Goal: Task Accomplishment & Management: Use online tool/utility

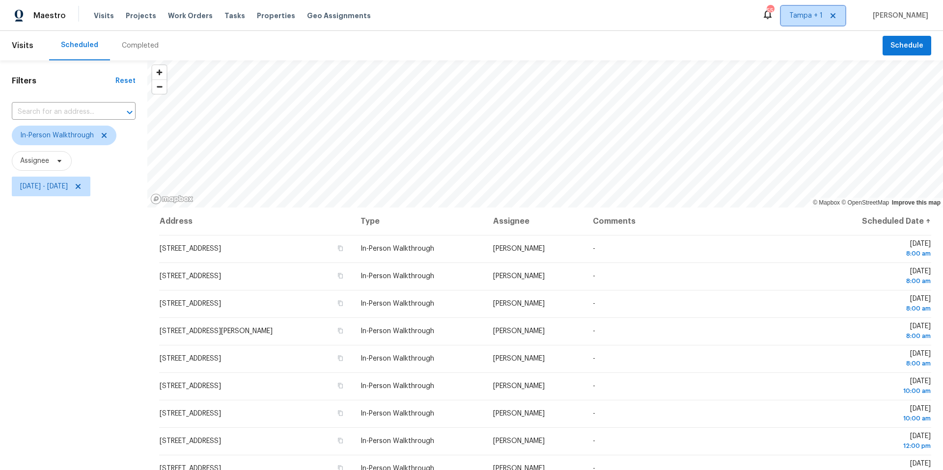
click at [835, 16] on icon at bounding box center [832, 15] width 5 height 5
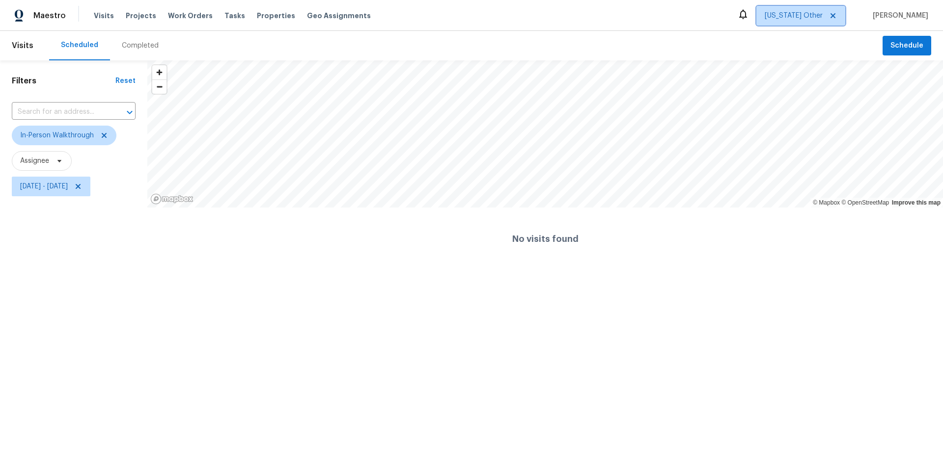
click at [808, 19] on span "[US_STATE] Other" at bounding box center [794, 16] width 58 height 10
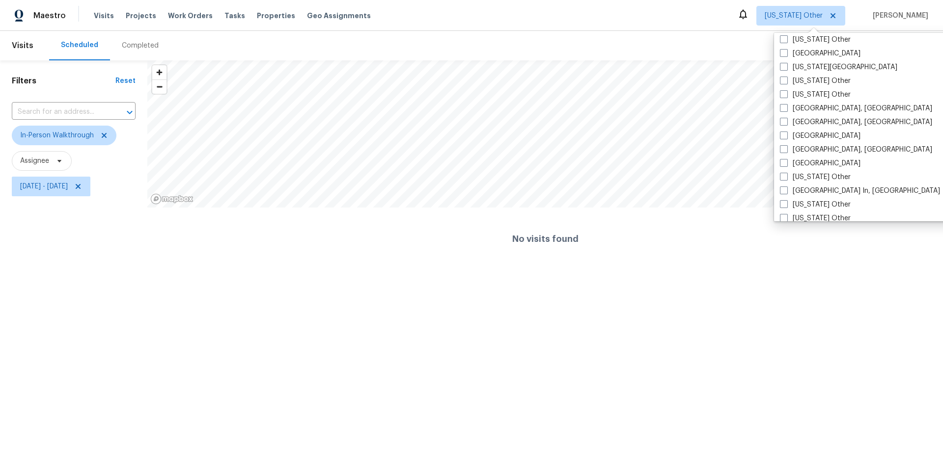
scroll to position [686, 0]
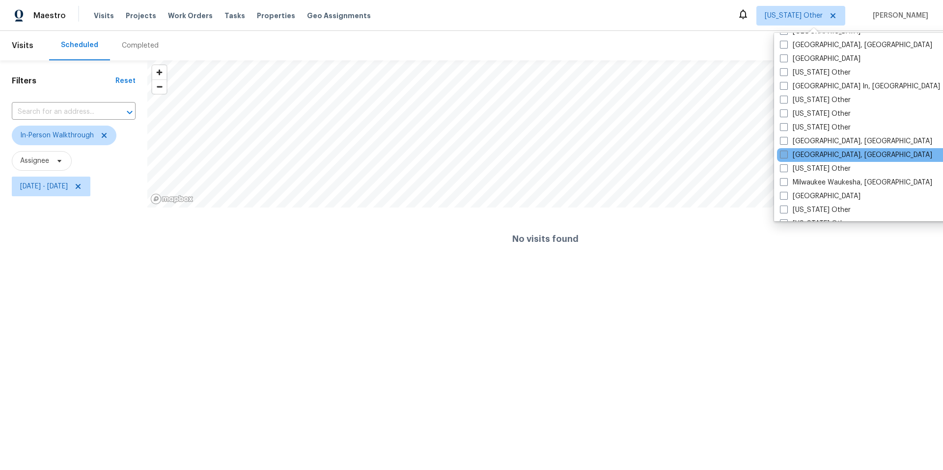
click at [787, 155] on span at bounding box center [784, 155] width 8 height 8
click at [786, 155] on input "[GEOGRAPHIC_DATA], [GEOGRAPHIC_DATA]" at bounding box center [783, 153] width 6 height 6
checkbox input "true"
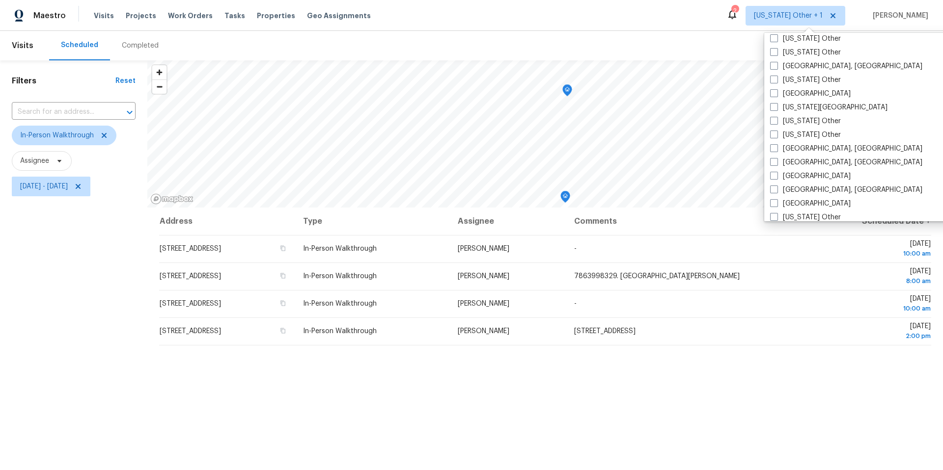
scroll to position [508, 0]
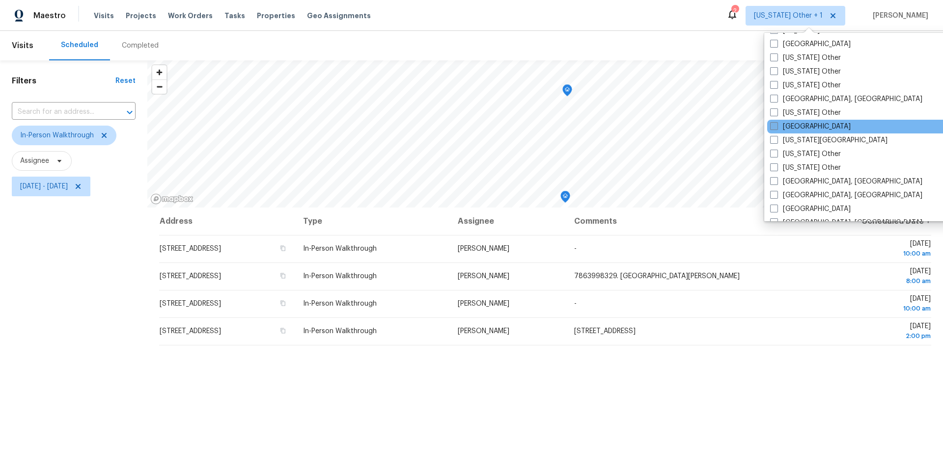
click at [779, 129] on label "Jacksonville" at bounding box center [810, 127] width 81 height 10
click at [776, 128] on input "Jacksonville" at bounding box center [773, 125] width 6 height 6
checkbox input "true"
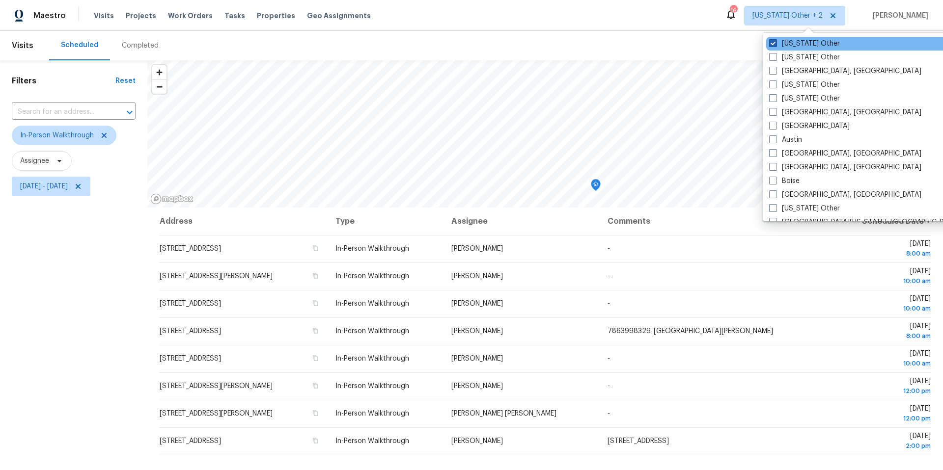
click at [773, 47] on label "Alabama Other" at bounding box center [804, 44] width 71 height 10
click at [773, 45] on input "Alabama Other" at bounding box center [772, 42] width 6 height 6
checkbox input "false"
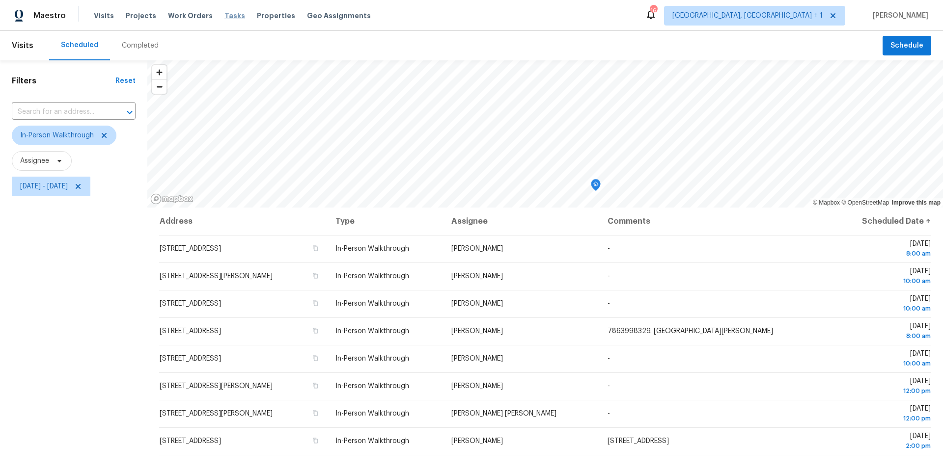
click at [224, 15] on span "Tasks" at bounding box center [234, 15] width 21 height 7
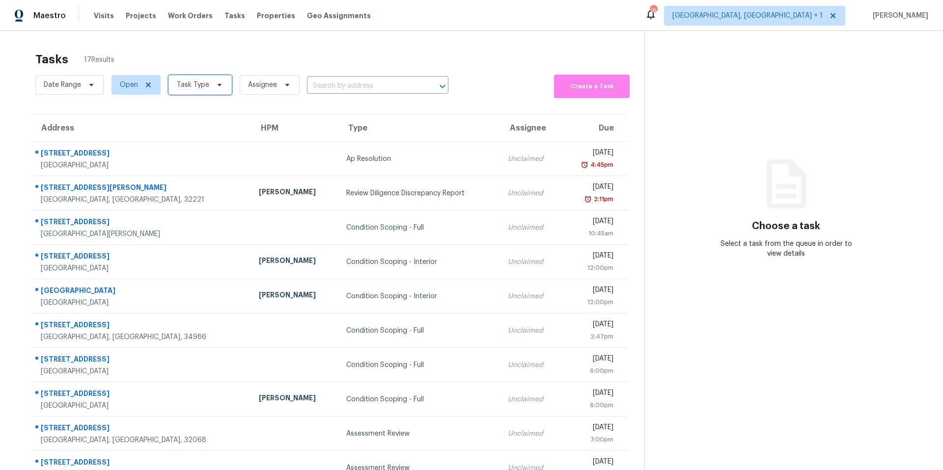
click at [216, 84] on icon at bounding box center [220, 85] width 8 height 8
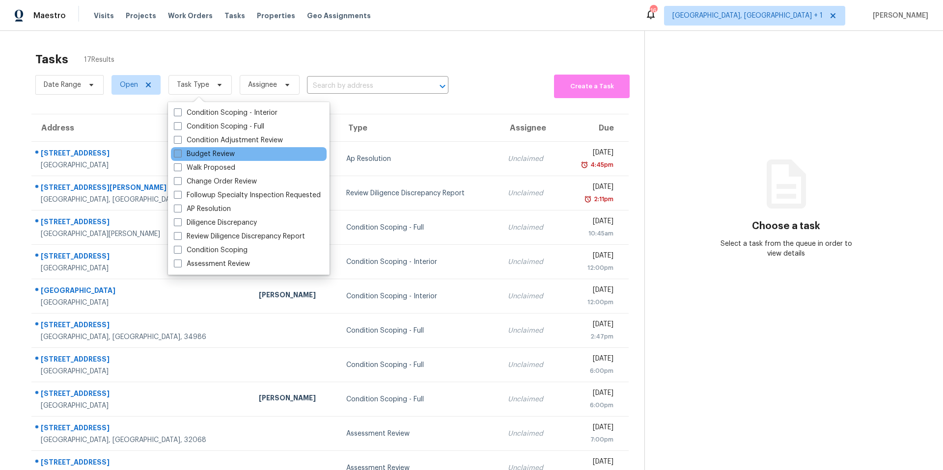
click at [182, 153] on label "Budget Review" at bounding box center [204, 154] width 61 height 10
click at [180, 153] on input "Budget Review" at bounding box center [177, 152] width 6 height 6
checkbox input "true"
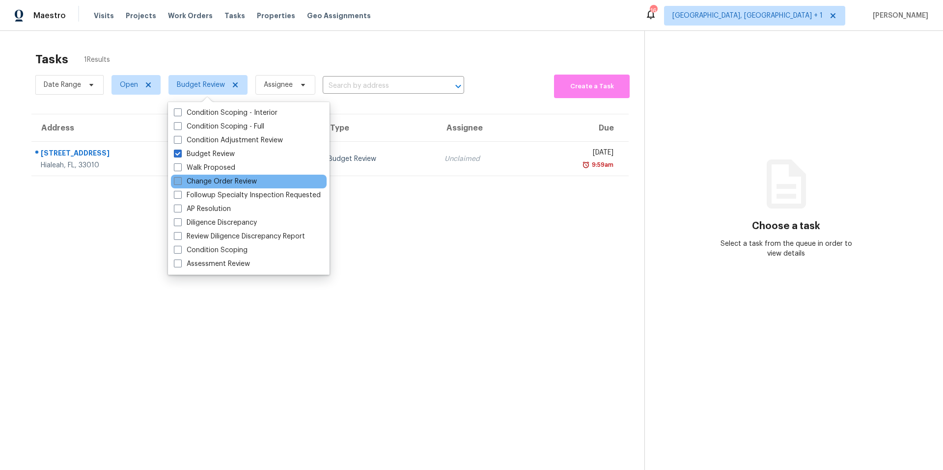
click at [179, 180] on span at bounding box center [178, 181] width 8 height 8
click at [179, 180] on input "Change Order Review" at bounding box center [177, 180] width 6 height 6
checkbox input "true"
click at [714, 175] on section "Choose a task Select a task from the queue in order to view details" at bounding box center [785, 266] width 283 height 470
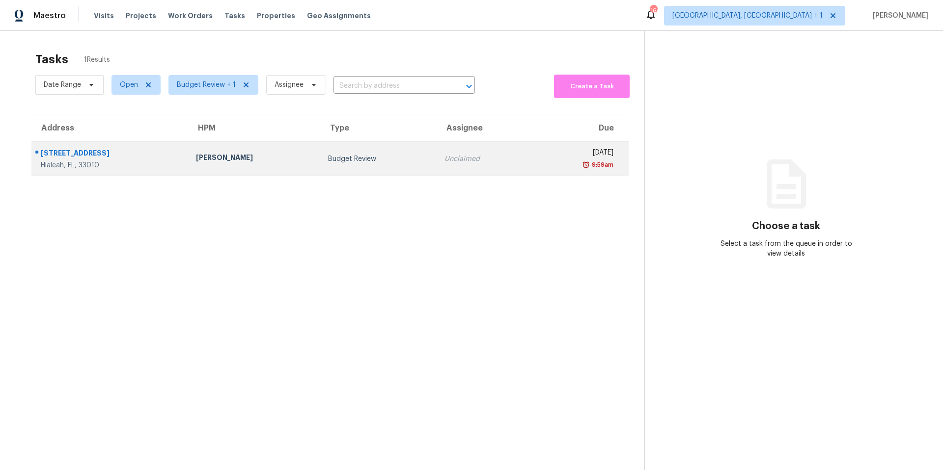
click at [357, 155] on div "Budget Review" at bounding box center [378, 159] width 101 height 10
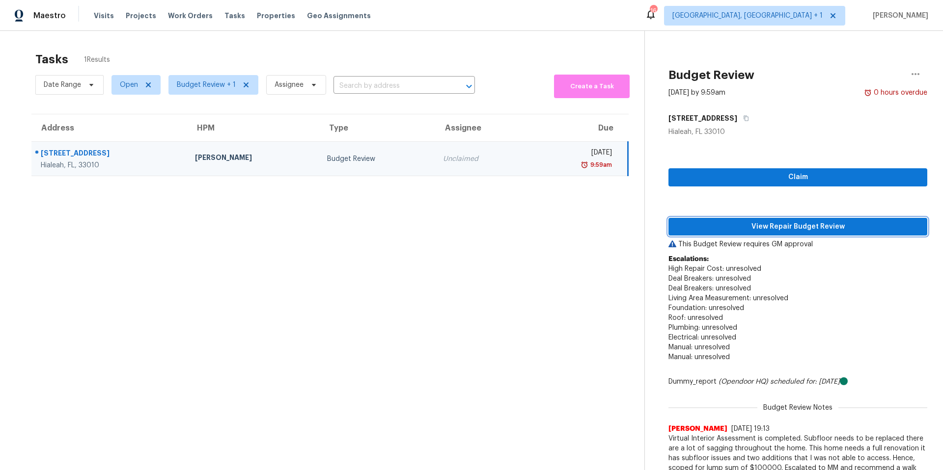
click at [782, 230] on span "View Repair Budget Review" at bounding box center [797, 227] width 243 height 12
